Goal: Information Seeking & Learning: Learn about a topic

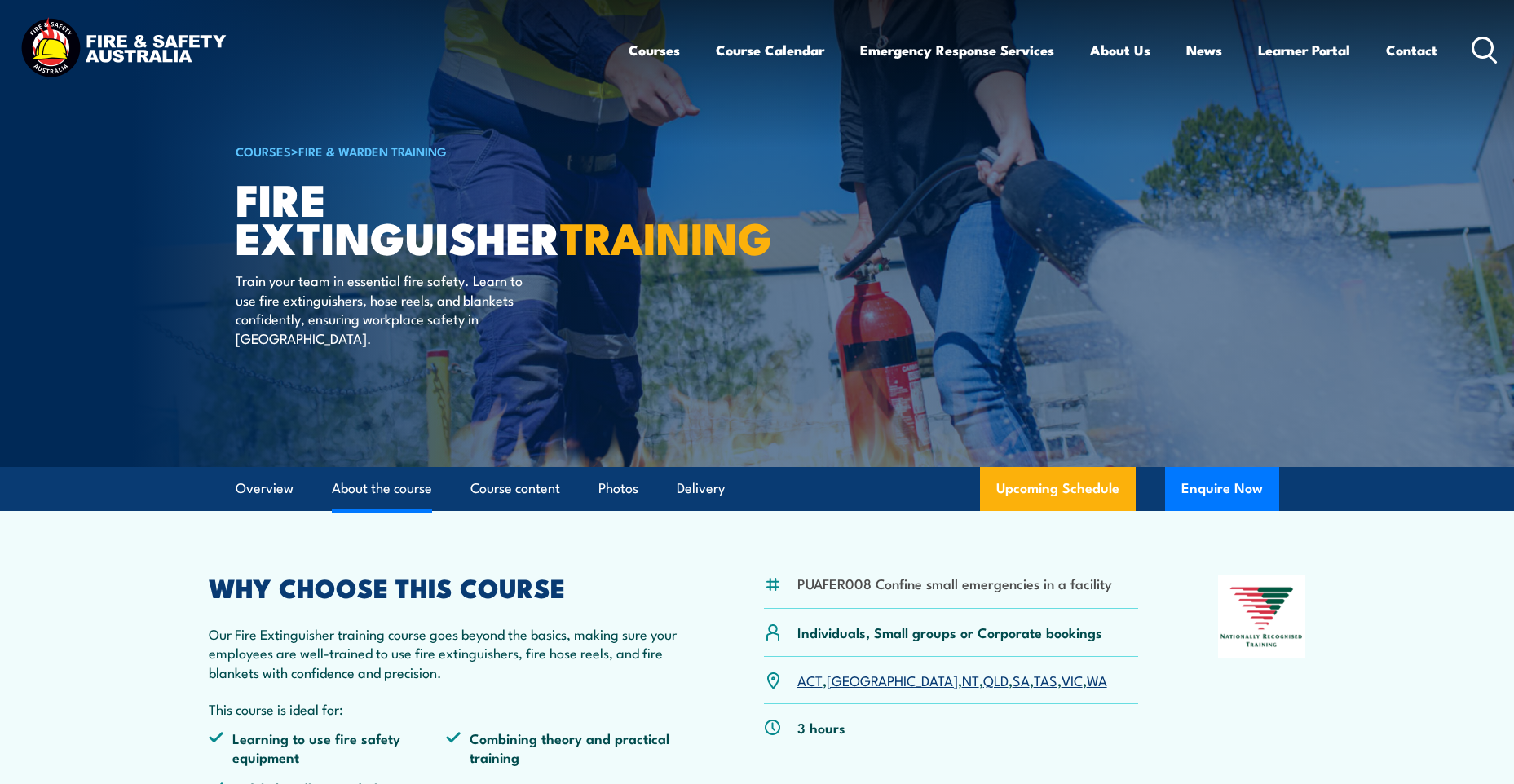
click at [416, 488] on link "About the course" at bounding box center [381, 489] width 100 height 44
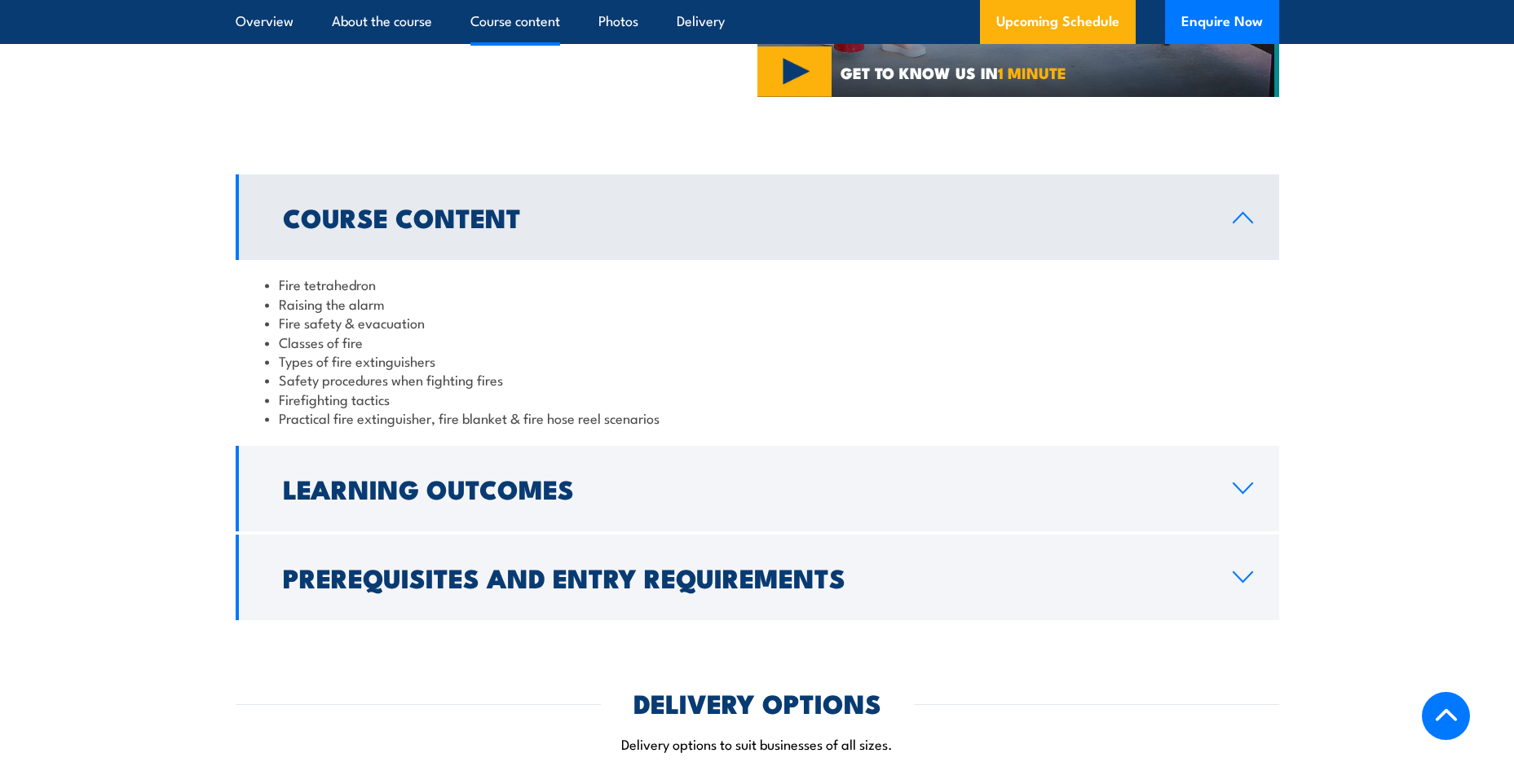
scroll to position [1470, 0]
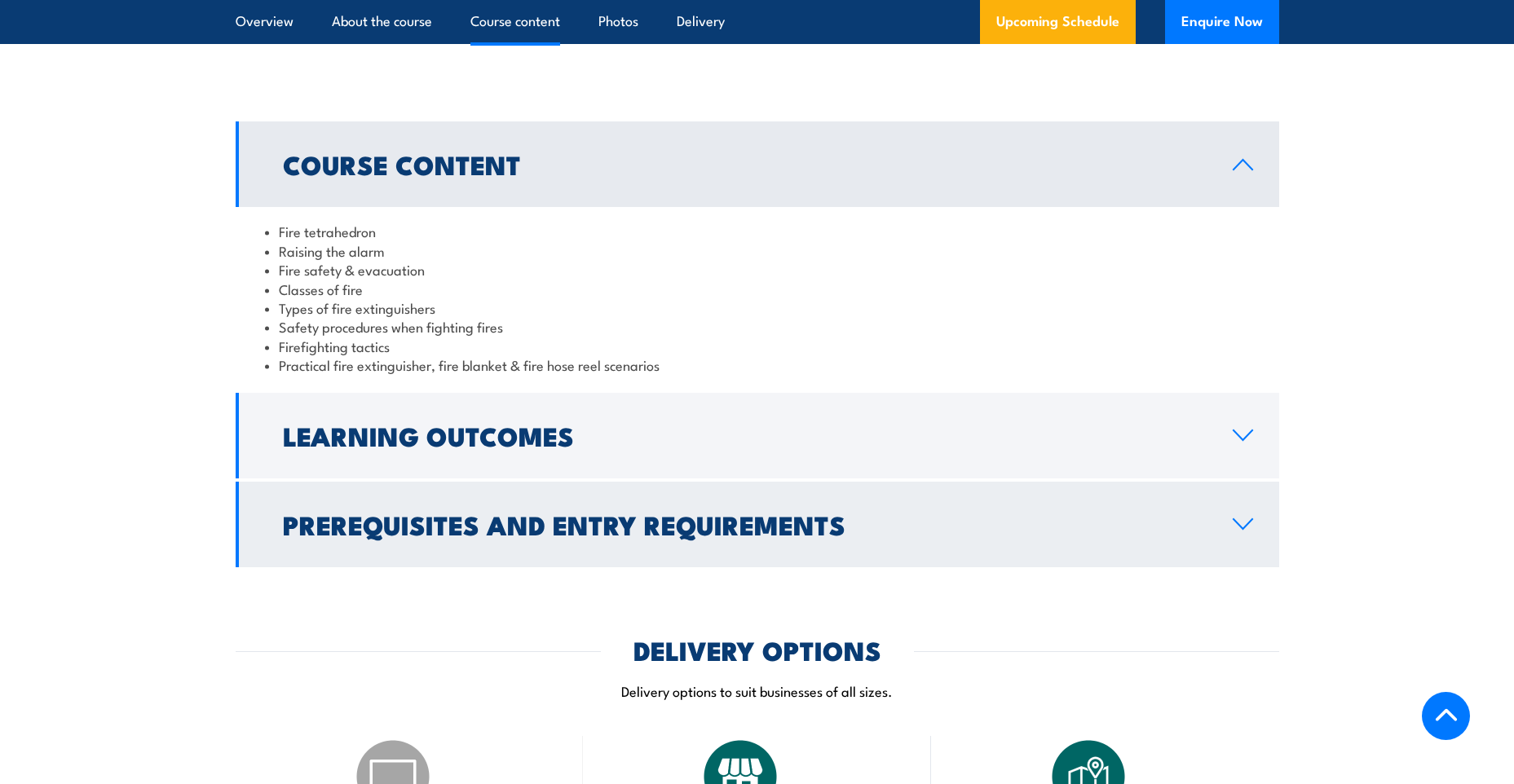
click at [1253, 510] on link "Prerequisites and Entry Requirements" at bounding box center [757, 524] width 1043 height 85
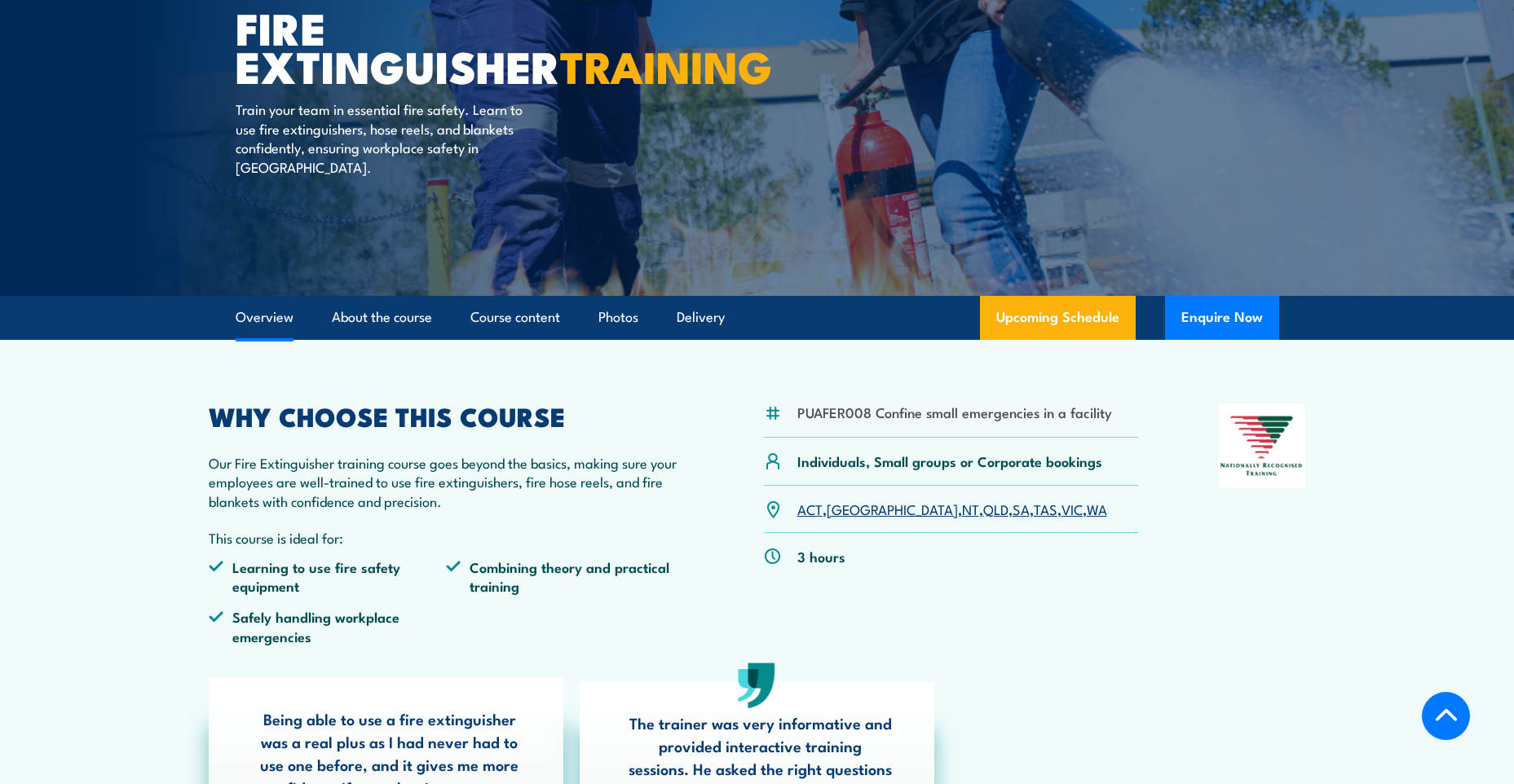
scroll to position [0, 0]
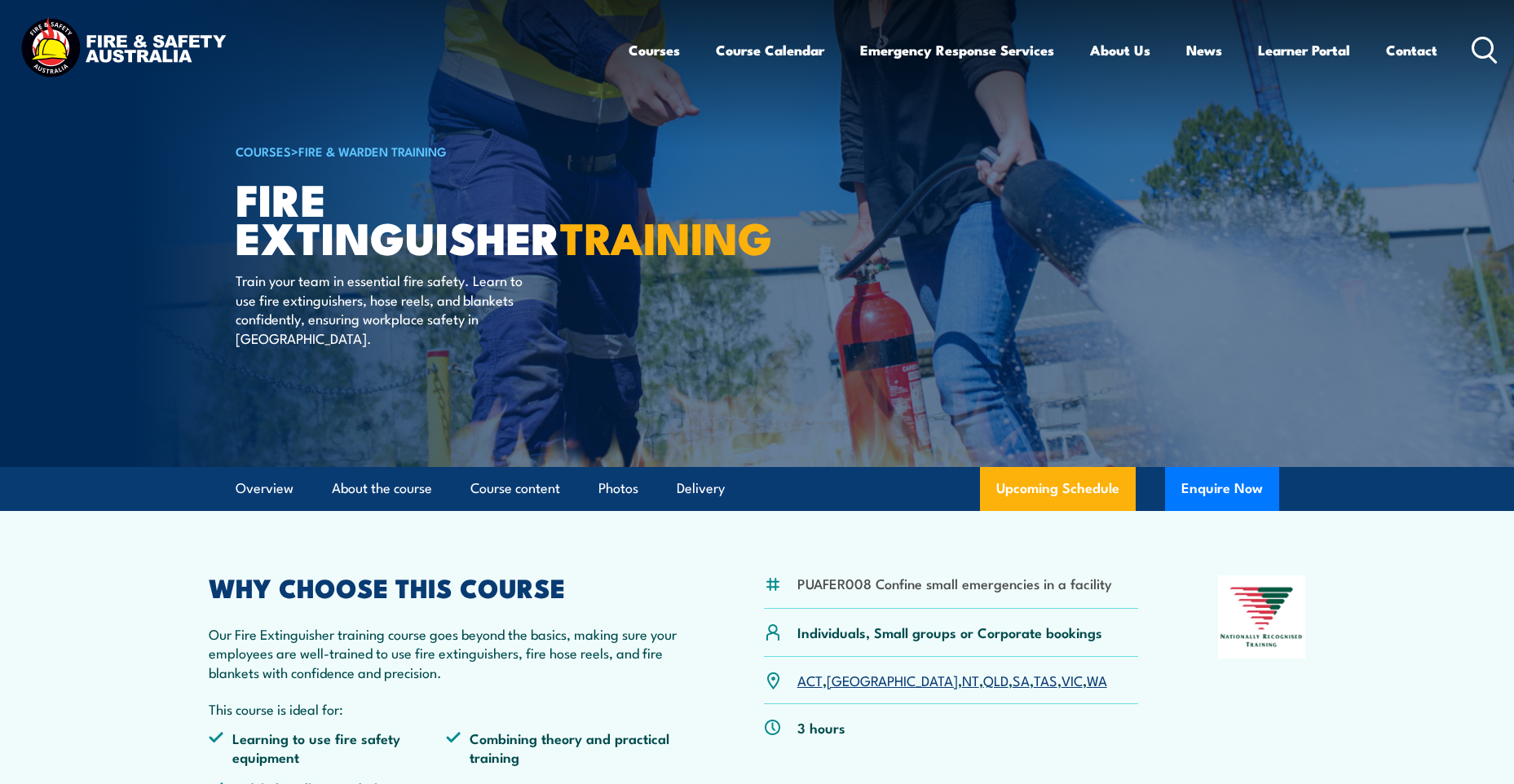
click at [842, 682] on link "[GEOGRAPHIC_DATA]" at bounding box center [893, 680] width 131 height 20
